Goal: Navigation & Orientation: Find specific page/section

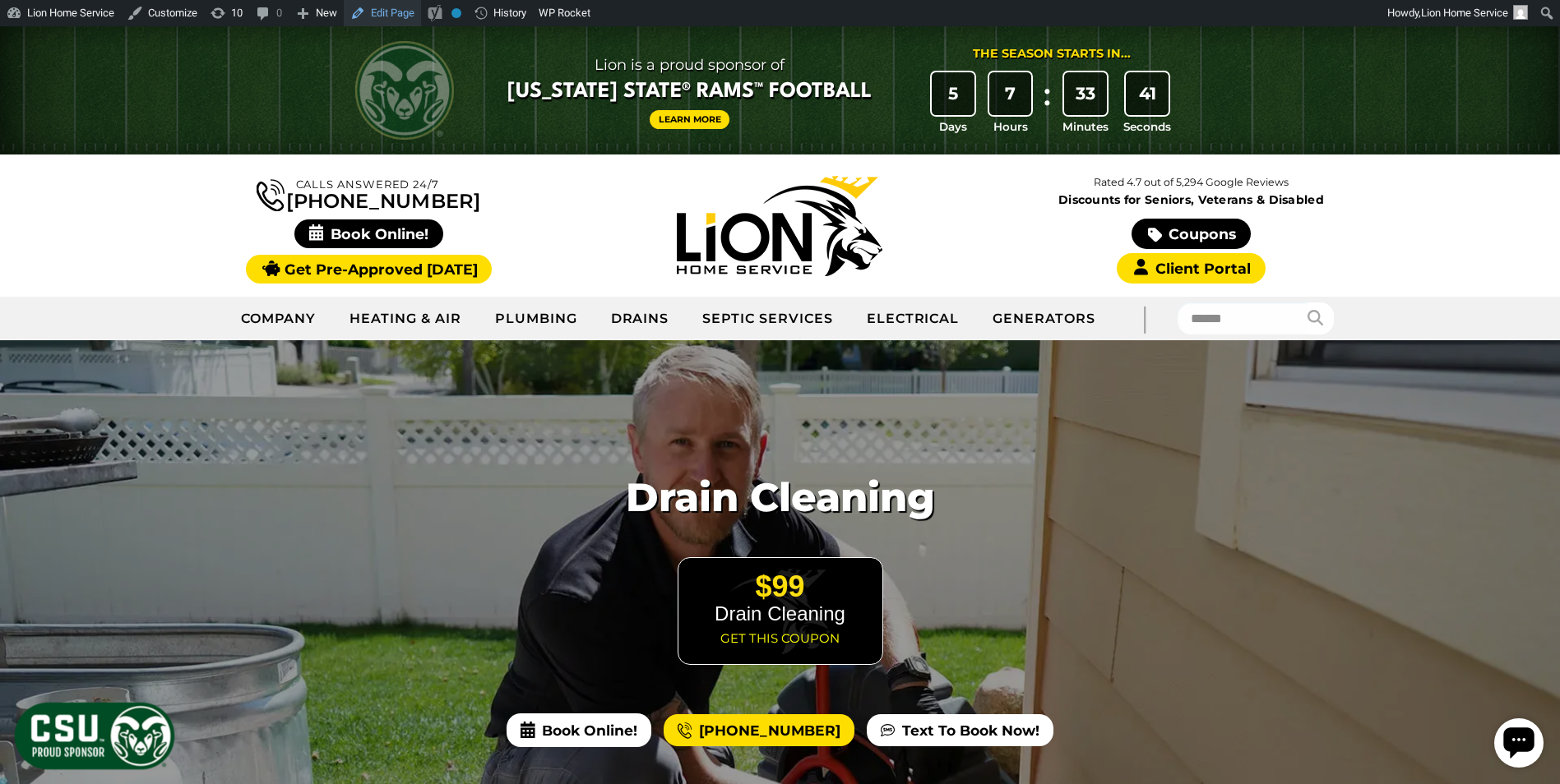
click at [386, 7] on link "Edit Page" at bounding box center [383, 13] width 78 height 26
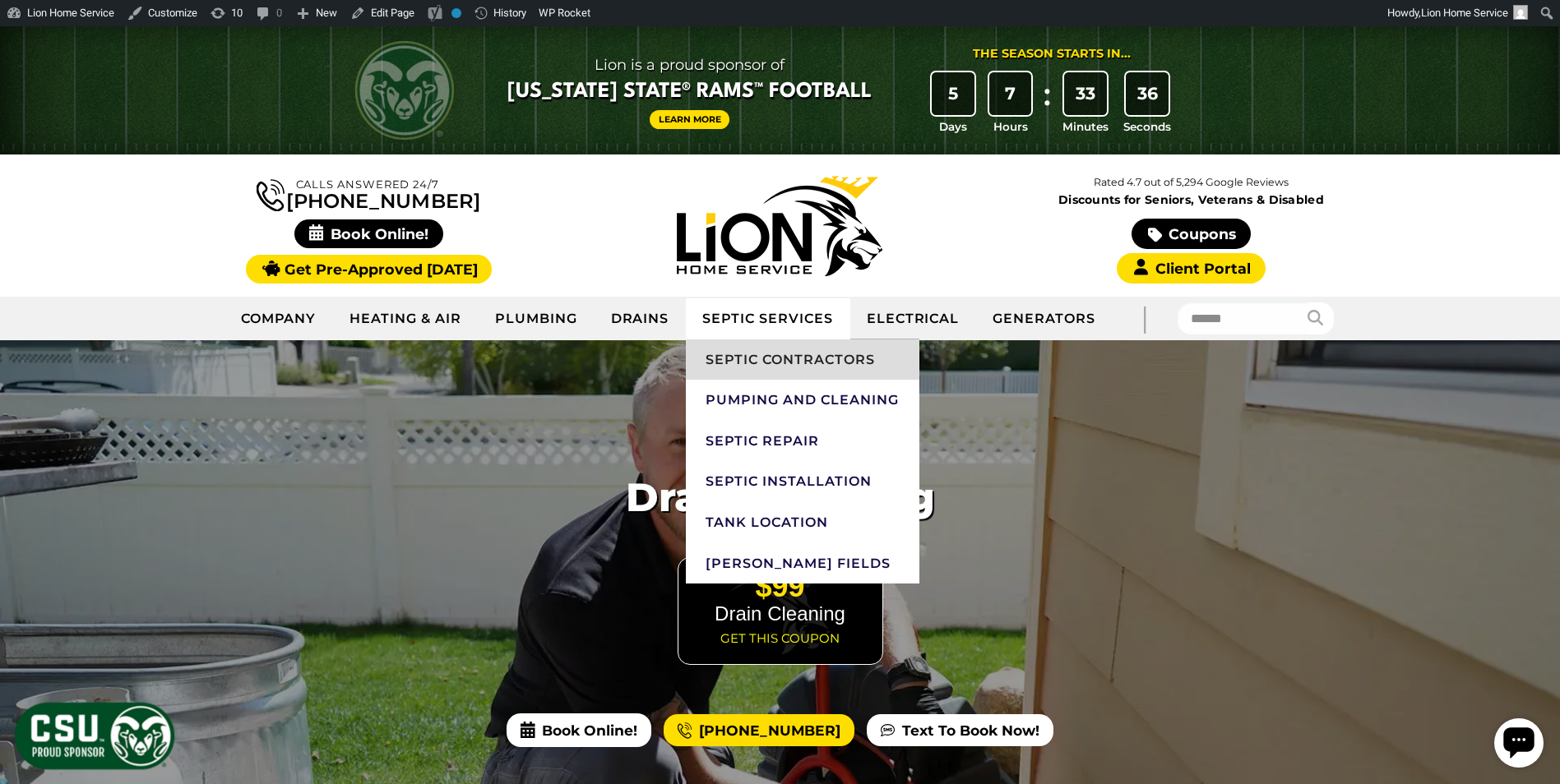
click at [802, 369] on link "Septic Contractors" at bounding box center [802, 360] width 233 height 41
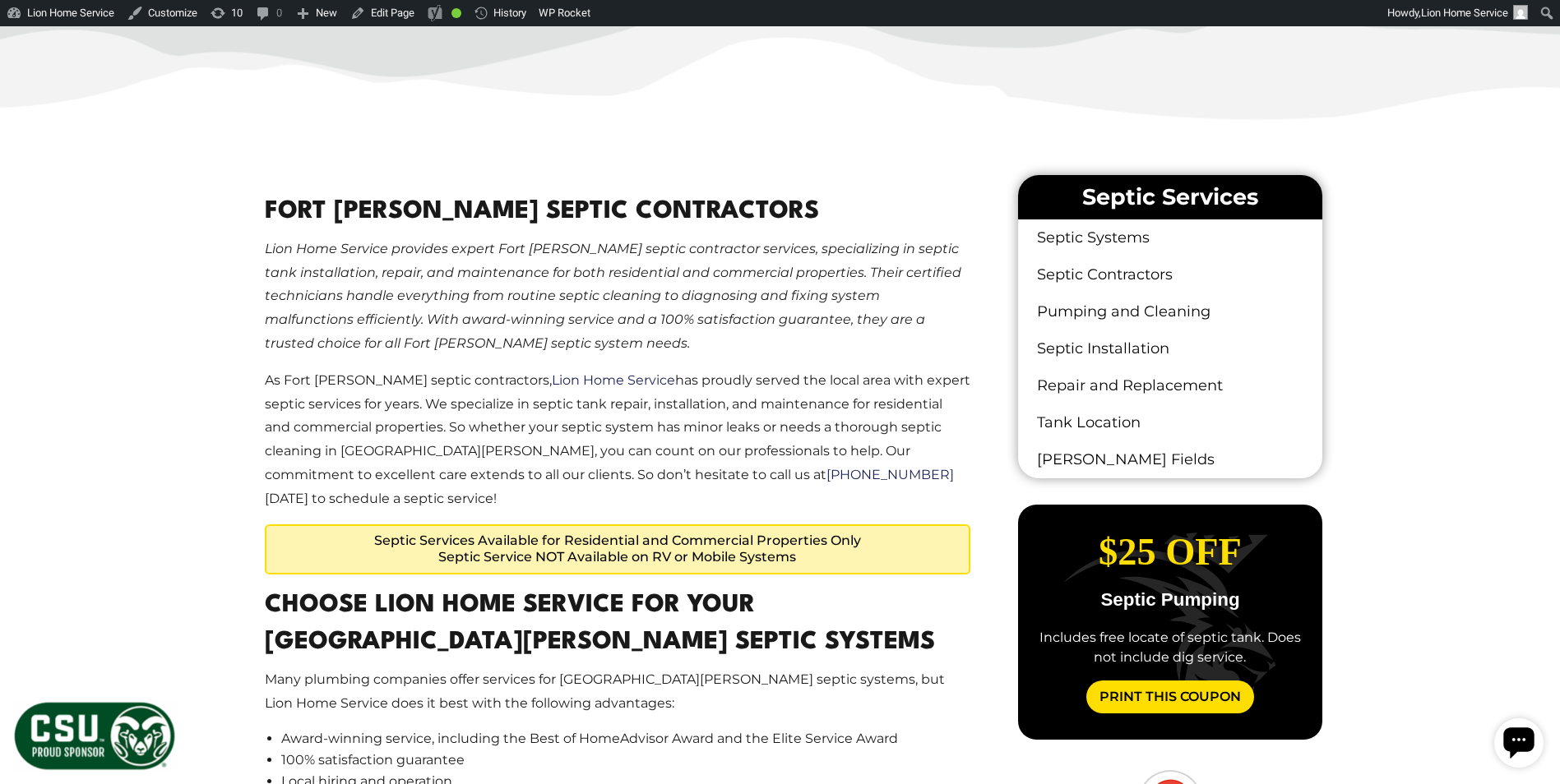
scroll to position [904, 0]
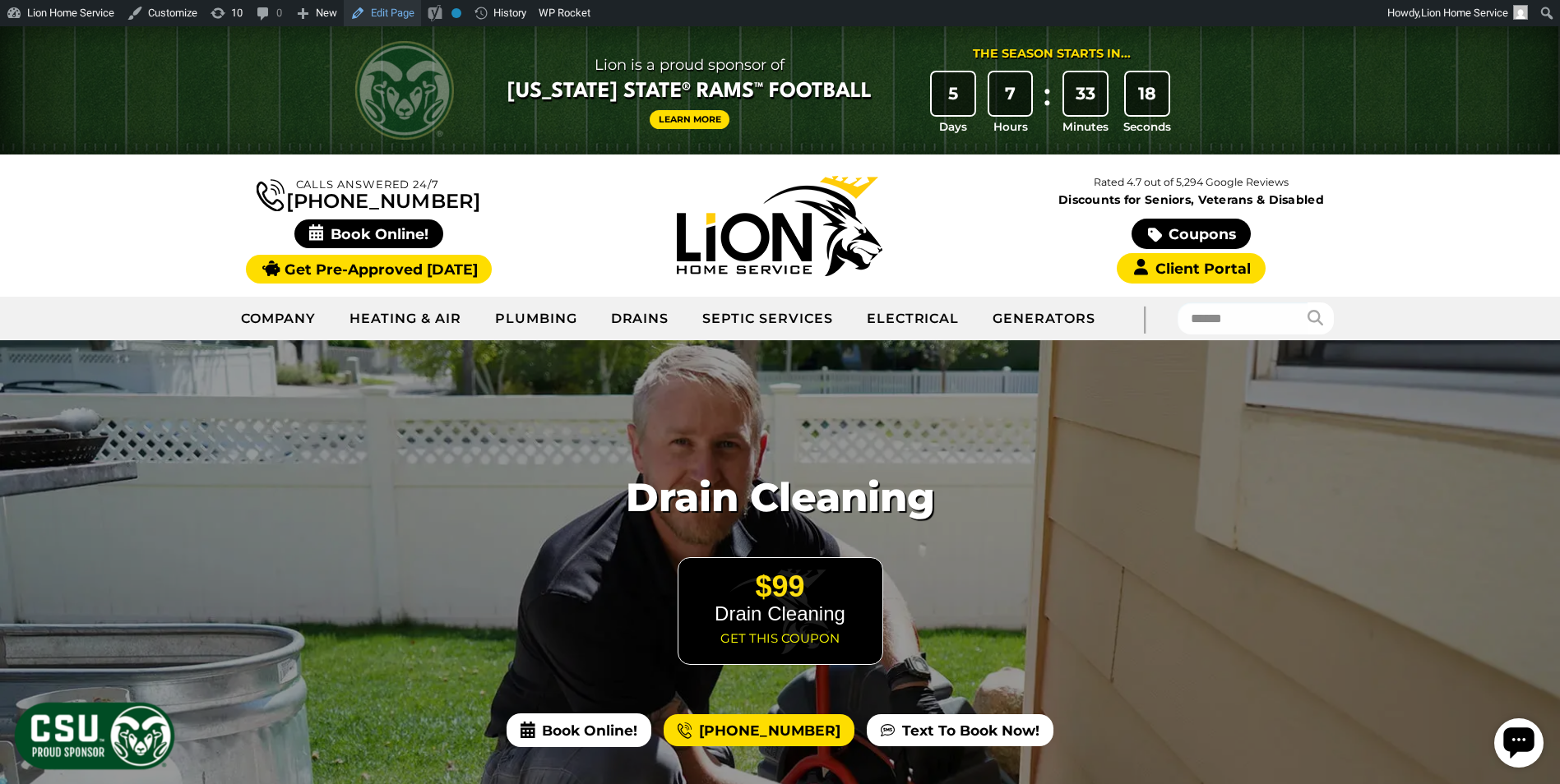
click at [397, 9] on link "Edit Page" at bounding box center [383, 13] width 78 height 26
